Goal: Task Accomplishment & Management: Manage account settings

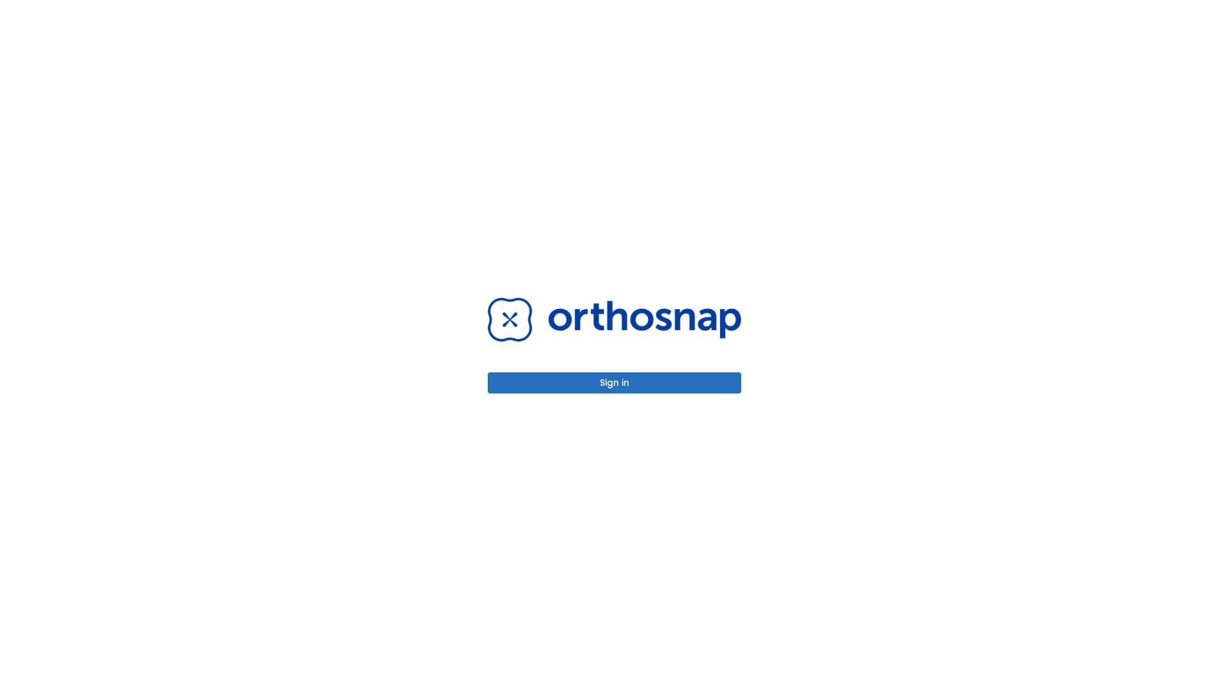
click at [615, 383] on button "Sign in" at bounding box center [615, 383] width 254 height 21
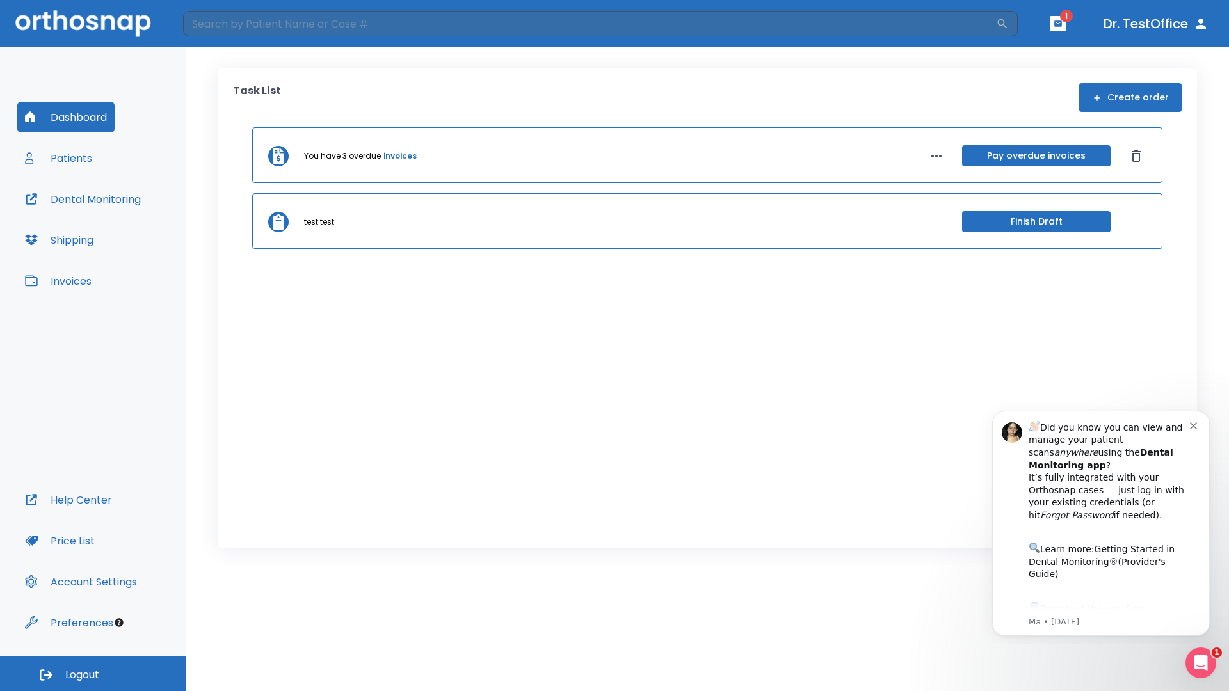
click at [93, 674] on span "Logout" at bounding box center [82, 675] width 34 height 14
